Goal: Task Accomplishment & Management: Use online tool/utility

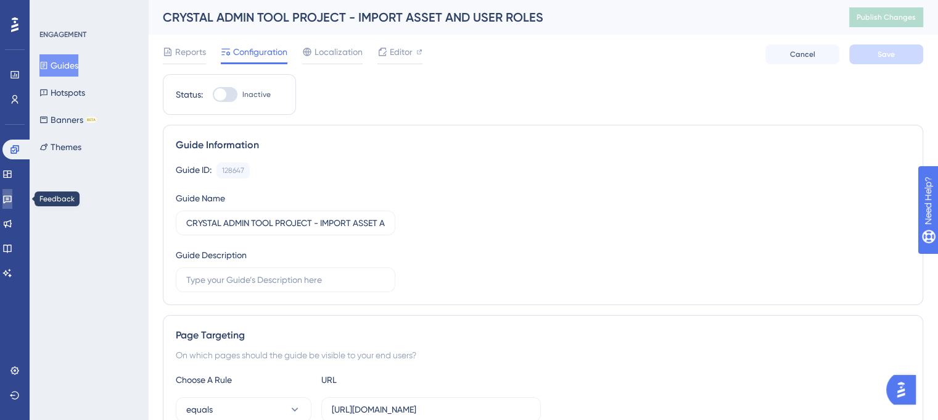
click at [12, 203] on icon at bounding box center [7, 199] width 10 height 10
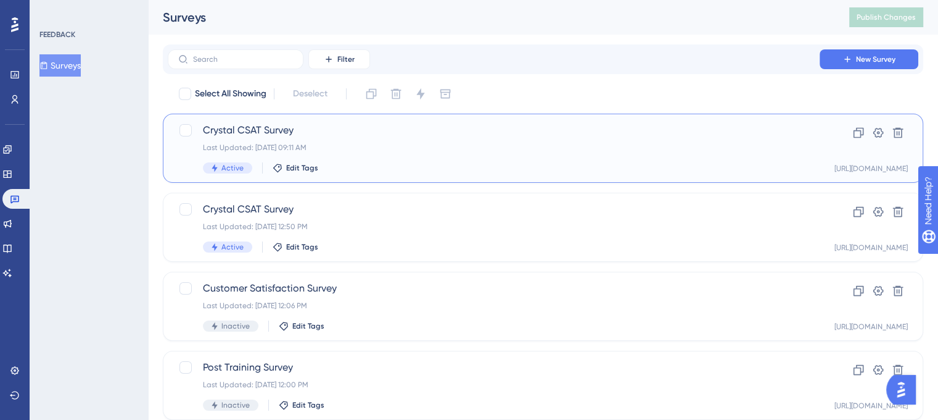
click at [457, 146] on div "Last Updated: [DATE] 09:11 AM" at bounding box center [494, 148] width 582 height 10
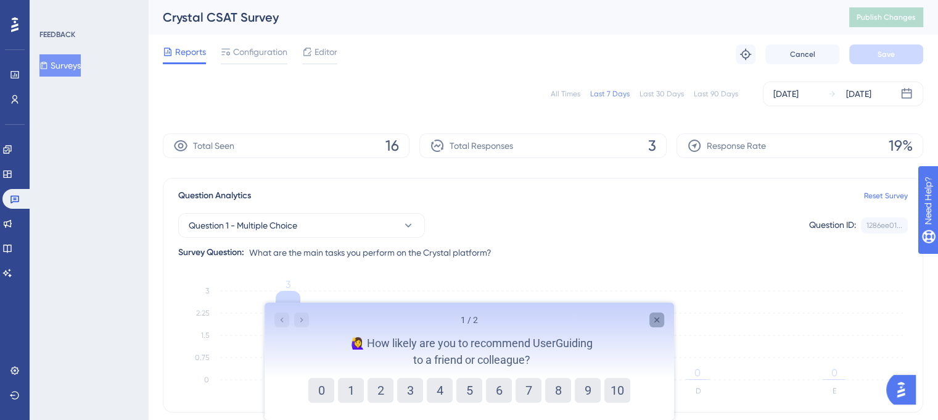
click at [656, 320] on icon "Close survey" at bounding box center [657, 320] width 10 height 10
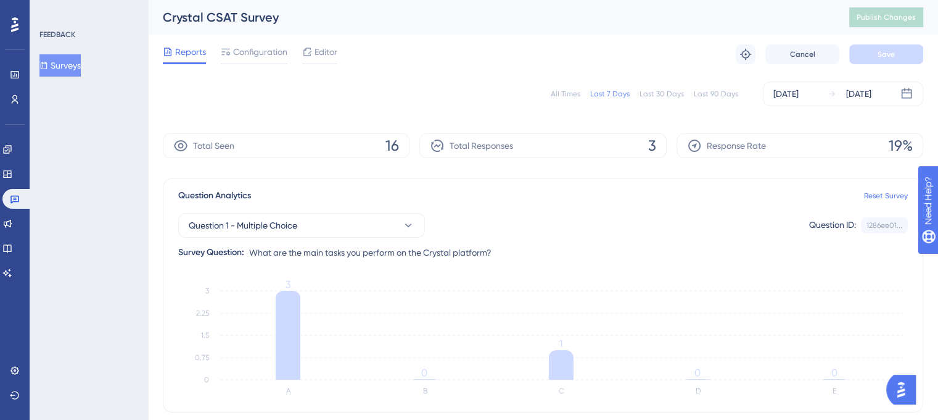
click at [568, 93] on div "All Times" at bounding box center [566, 94] width 30 height 10
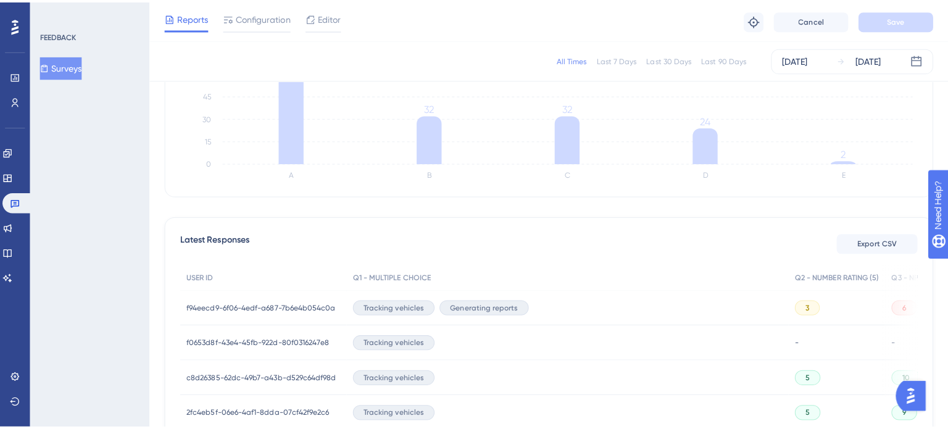
scroll to position [215, 0]
click at [861, 239] on span "Export CSV" at bounding box center [868, 239] width 39 height 10
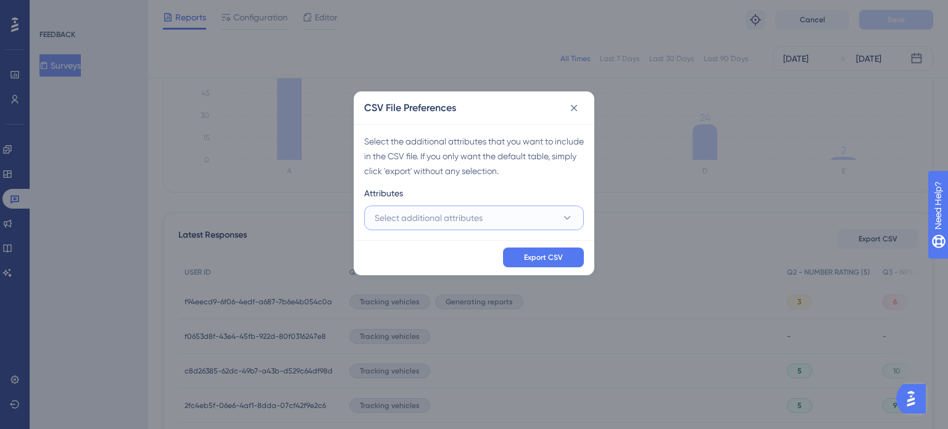
click at [569, 219] on icon at bounding box center [567, 218] width 12 height 12
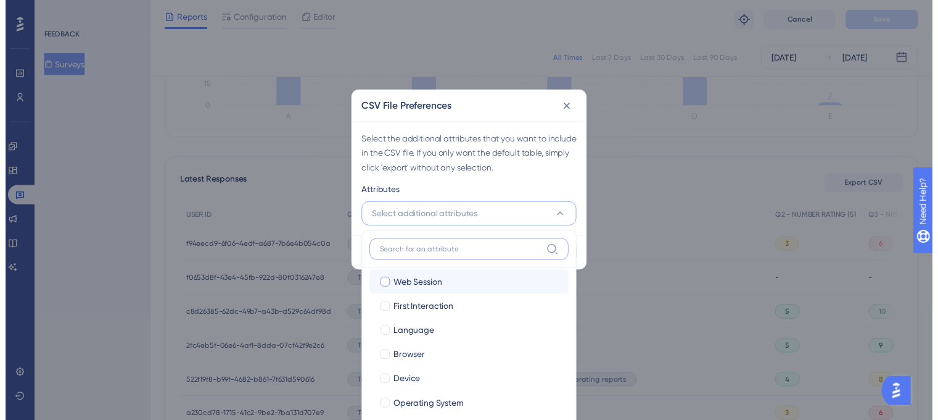
scroll to position [44, 0]
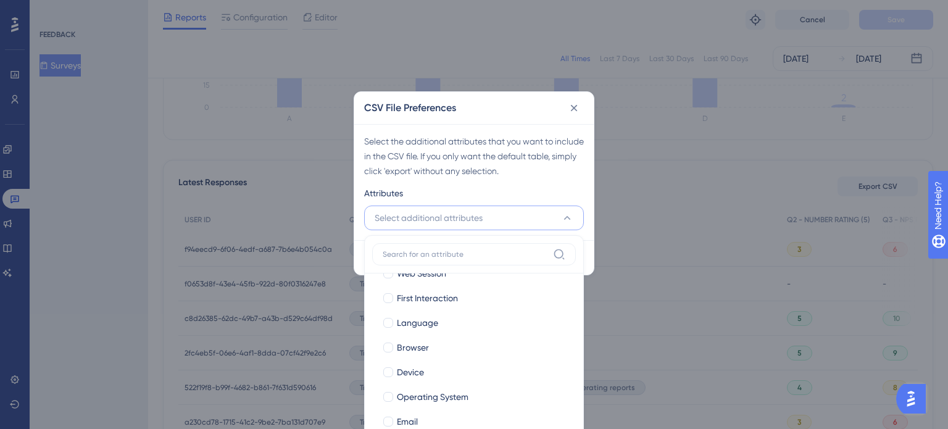
click at [566, 218] on icon at bounding box center [567, 218] width 12 height 12
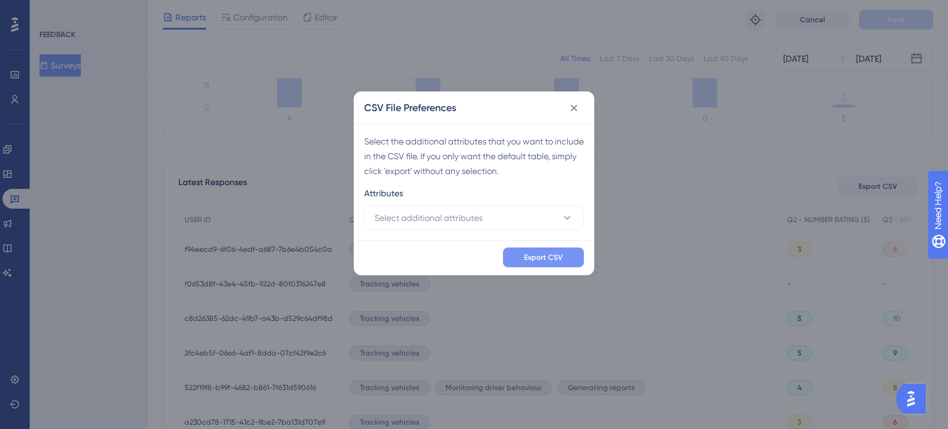
click at [559, 259] on span "Export CSV" at bounding box center [543, 257] width 39 height 10
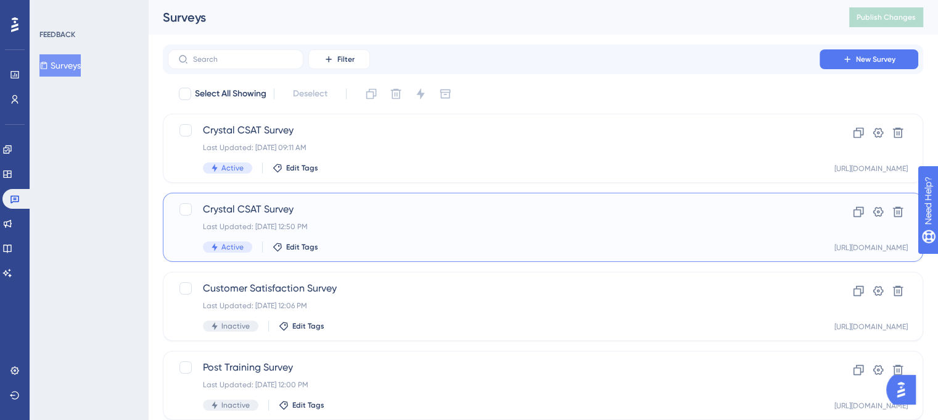
click at [469, 199] on div "Crystal CSAT Survey Last Updated: [DATE] 12:50 PM Active Edit Tags Clone Settin…" at bounding box center [543, 226] width 761 height 69
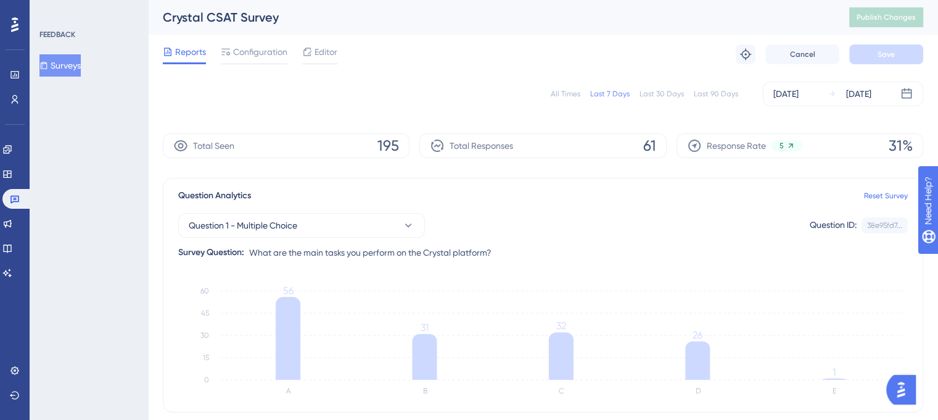
click at [574, 91] on div "All Times" at bounding box center [566, 94] width 30 height 10
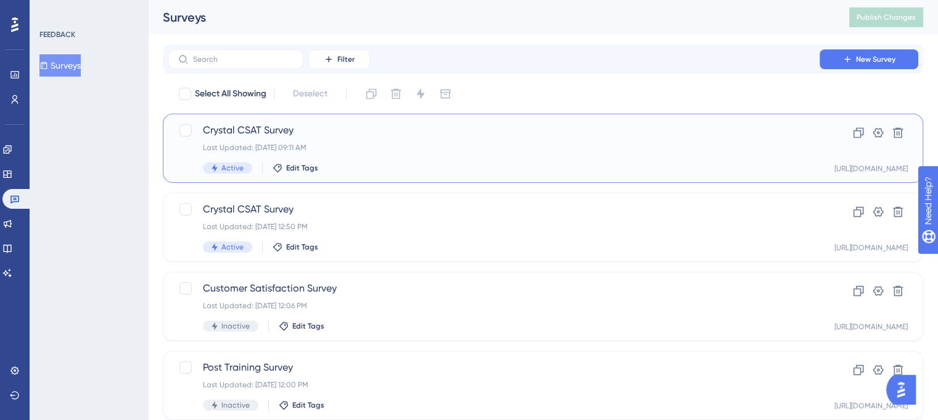
click at [448, 141] on div "Crystal CSAT Survey Last Updated: [DATE] 09:11 AM Active Edit Tags" at bounding box center [494, 148] width 582 height 51
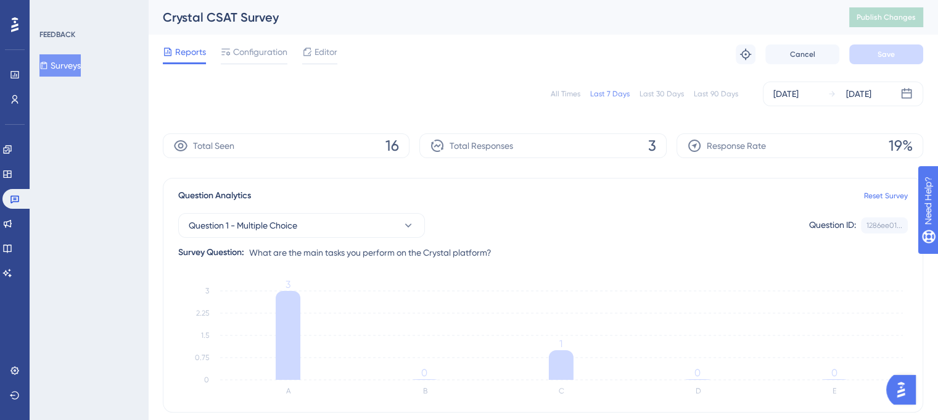
click at [557, 89] on div "All Times" at bounding box center [566, 94] width 30 height 10
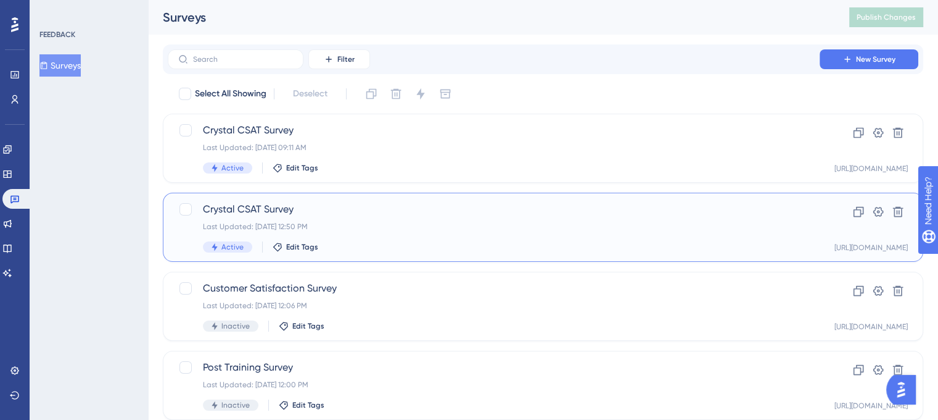
click at [495, 221] on div "Last Updated: [DATE] 12:50 PM" at bounding box center [494, 226] width 582 height 10
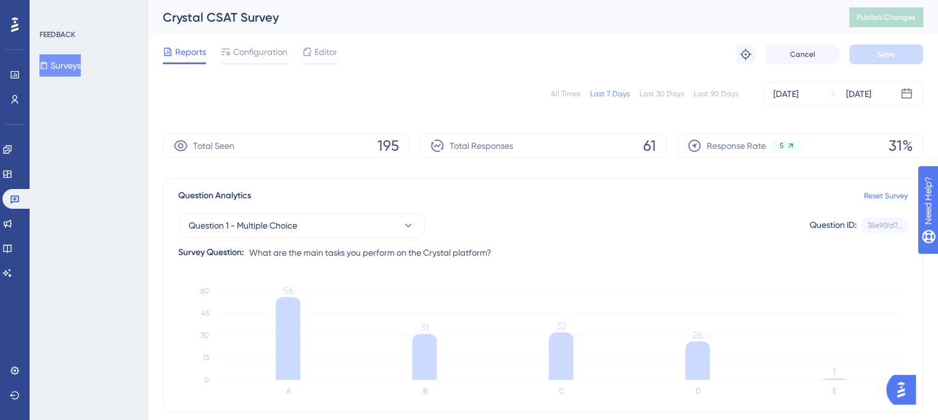
click at [567, 91] on div "All Times" at bounding box center [566, 94] width 30 height 10
click at [569, 96] on div "All Times" at bounding box center [566, 94] width 30 height 10
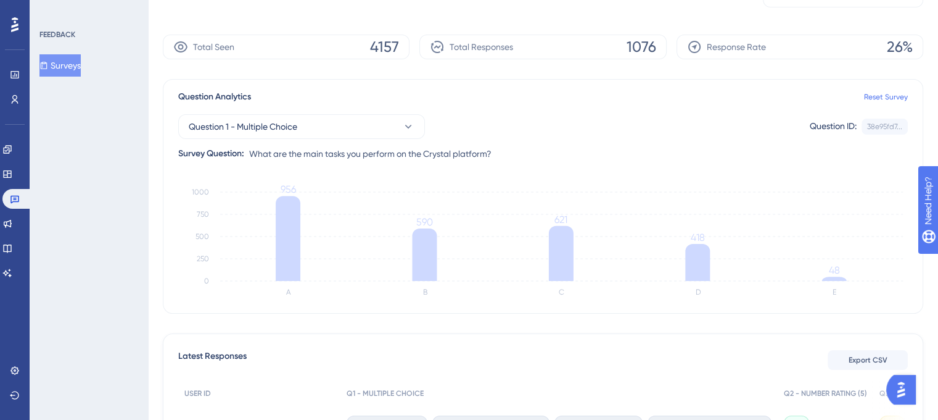
scroll to position [247, 0]
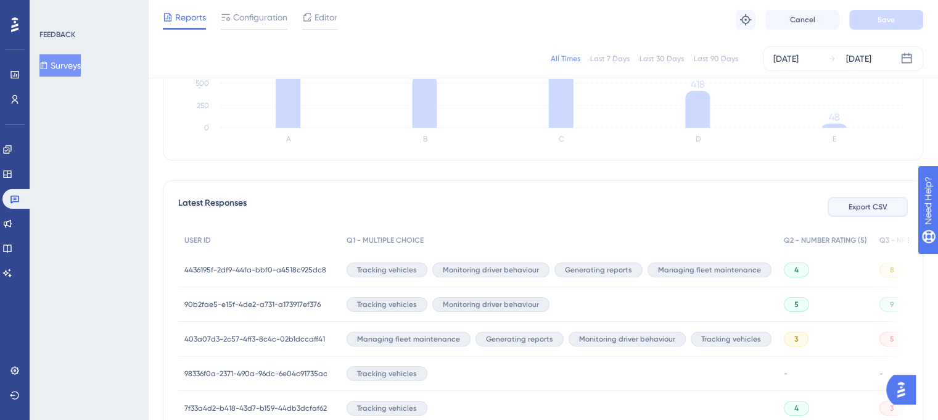
click at [872, 205] on span "Export CSV" at bounding box center [868, 207] width 39 height 10
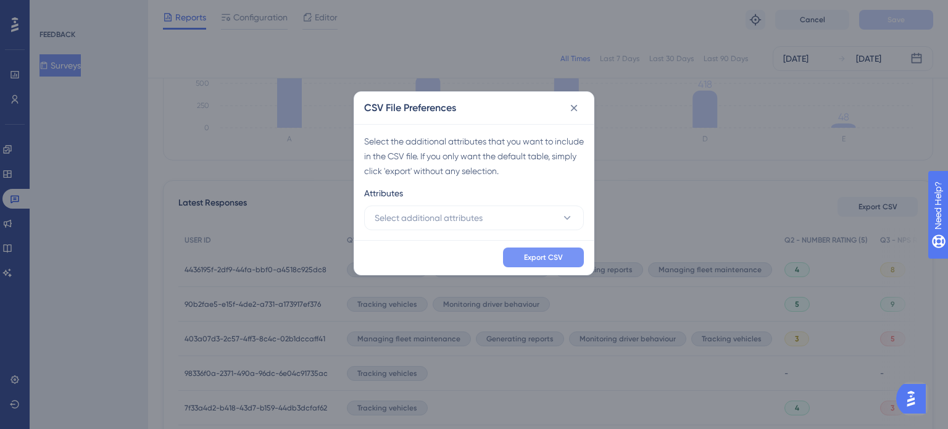
click at [547, 256] on span "Export CSV" at bounding box center [543, 257] width 39 height 10
